Goal: Find specific page/section: Find specific page/section

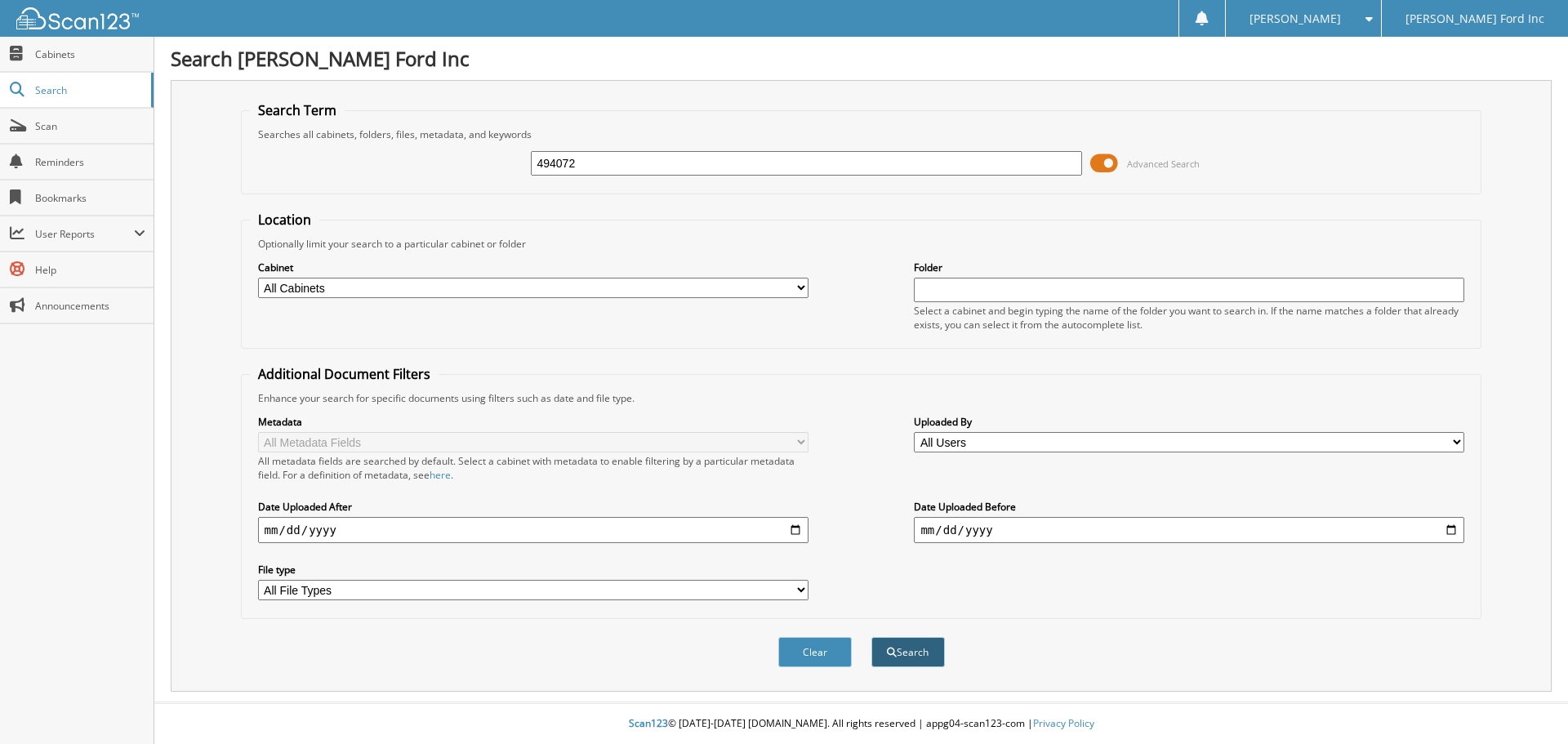
type input "494072"
click at [887, 657] on span "submit" at bounding box center [891, 652] width 9 height 9
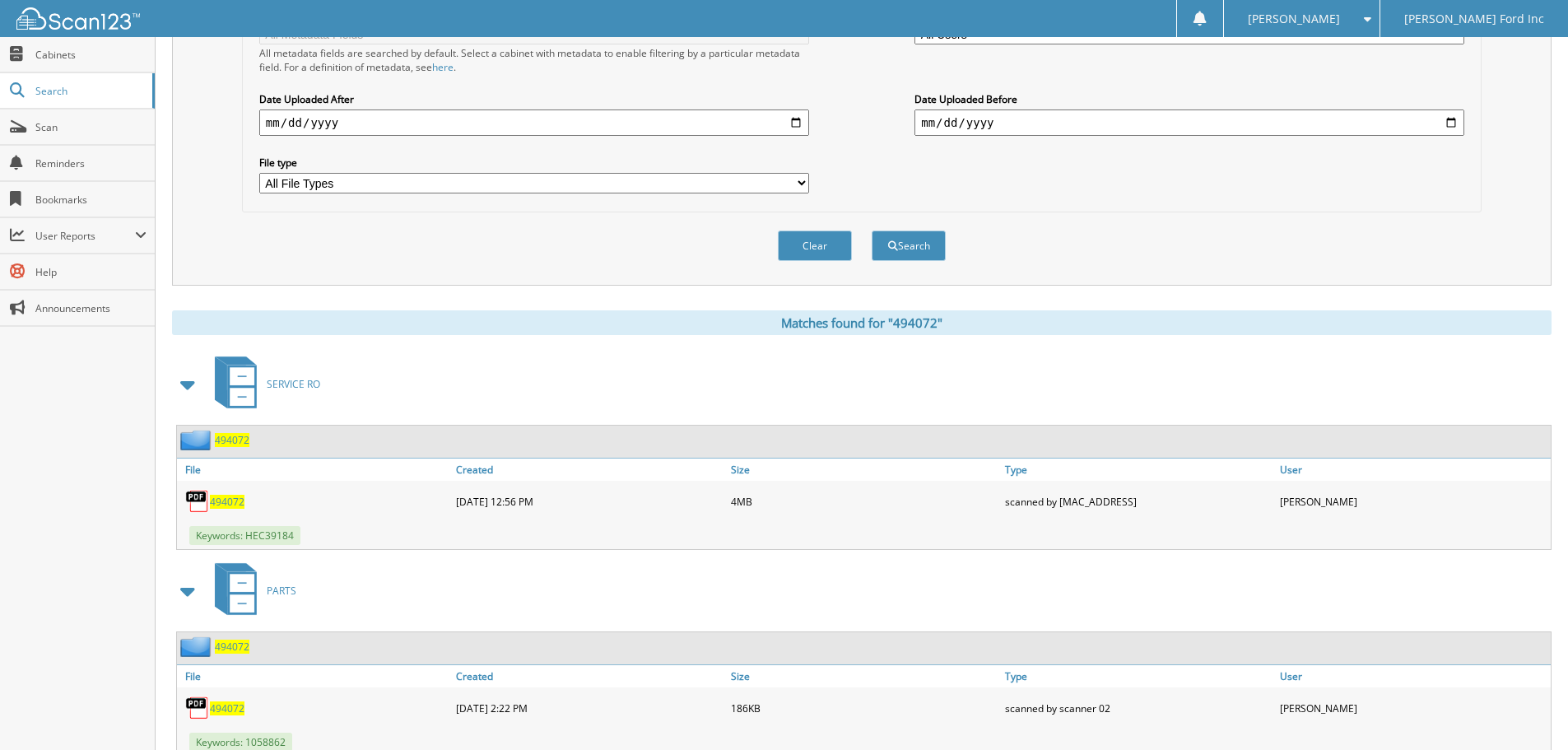
scroll to position [468, 0]
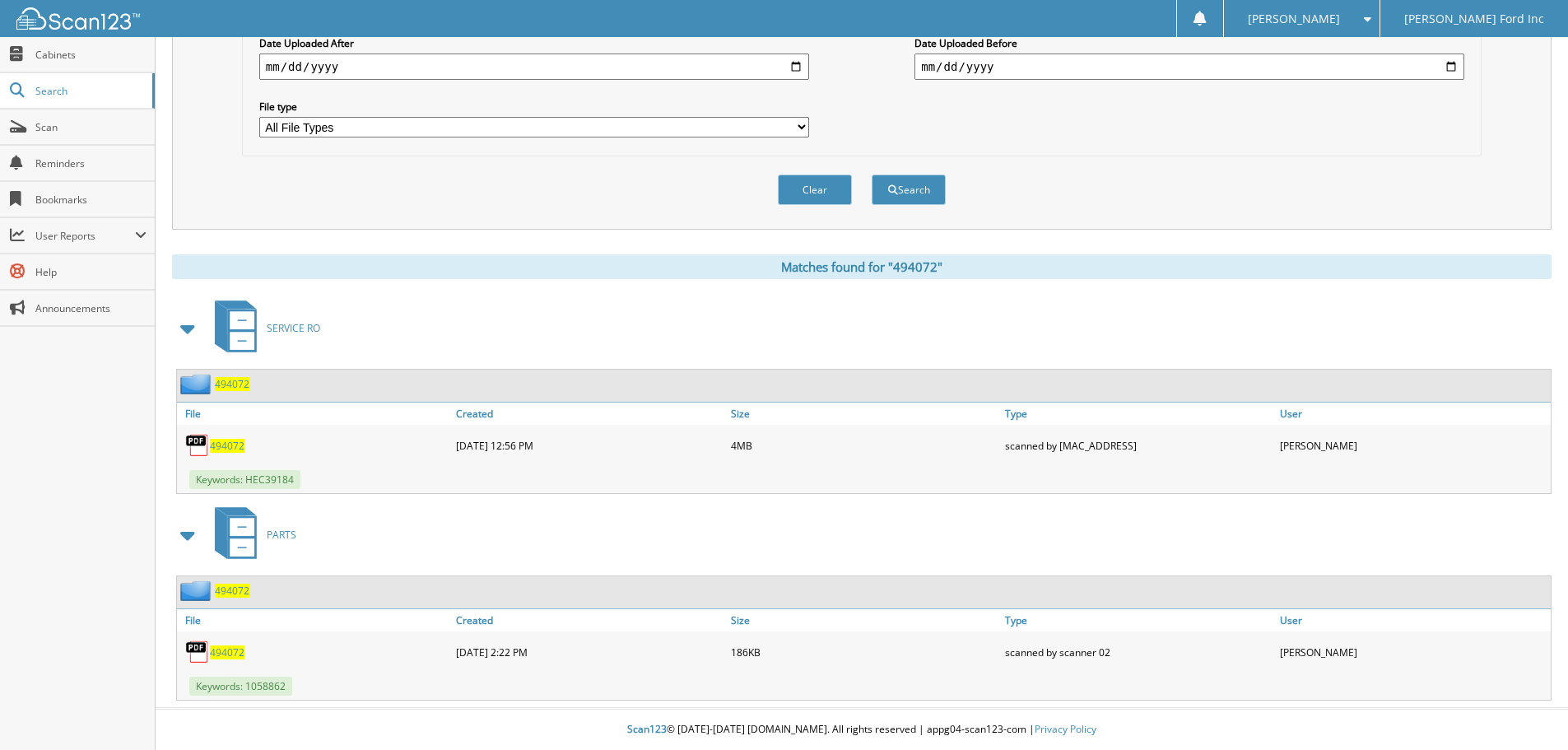
click at [224, 447] on span "494072" at bounding box center [227, 446] width 35 height 14
click at [226, 447] on span "494072" at bounding box center [227, 446] width 35 height 14
